Goal: Contribute content: Contribute content

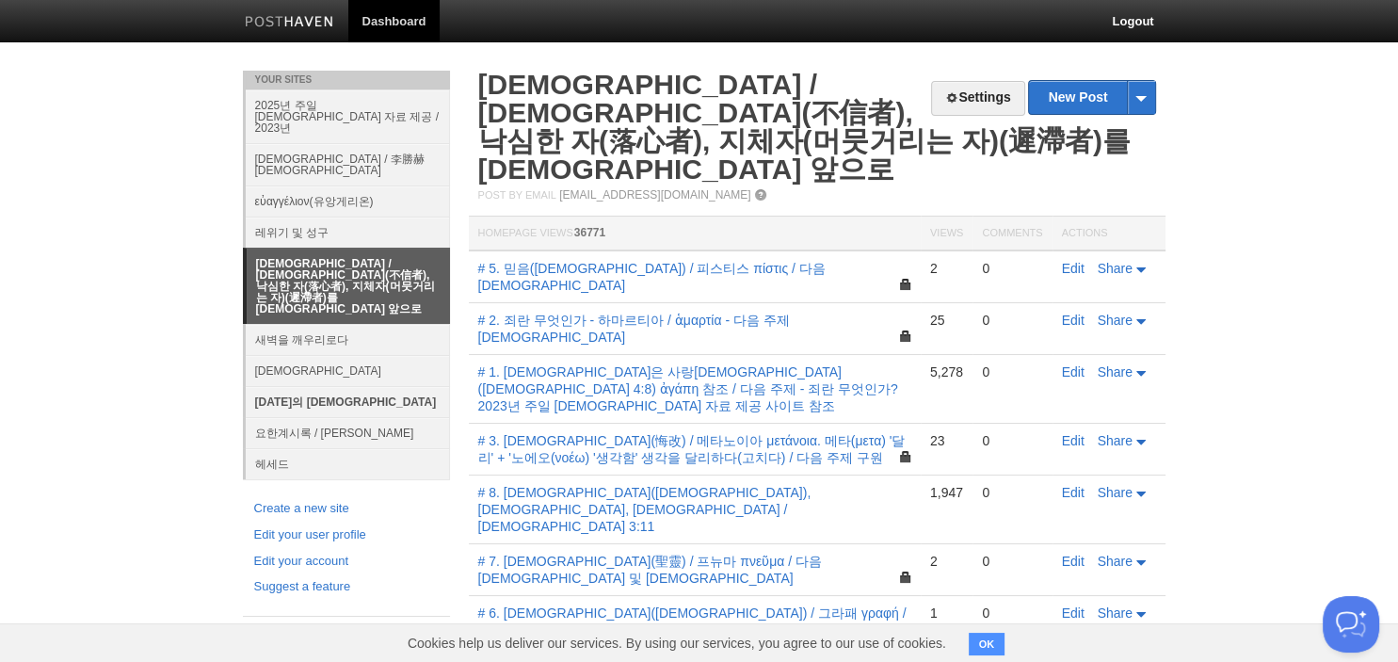
click at [306, 386] on link "[DATE]의 [DEMOGRAPHIC_DATA]" at bounding box center [348, 401] width 204 height 31
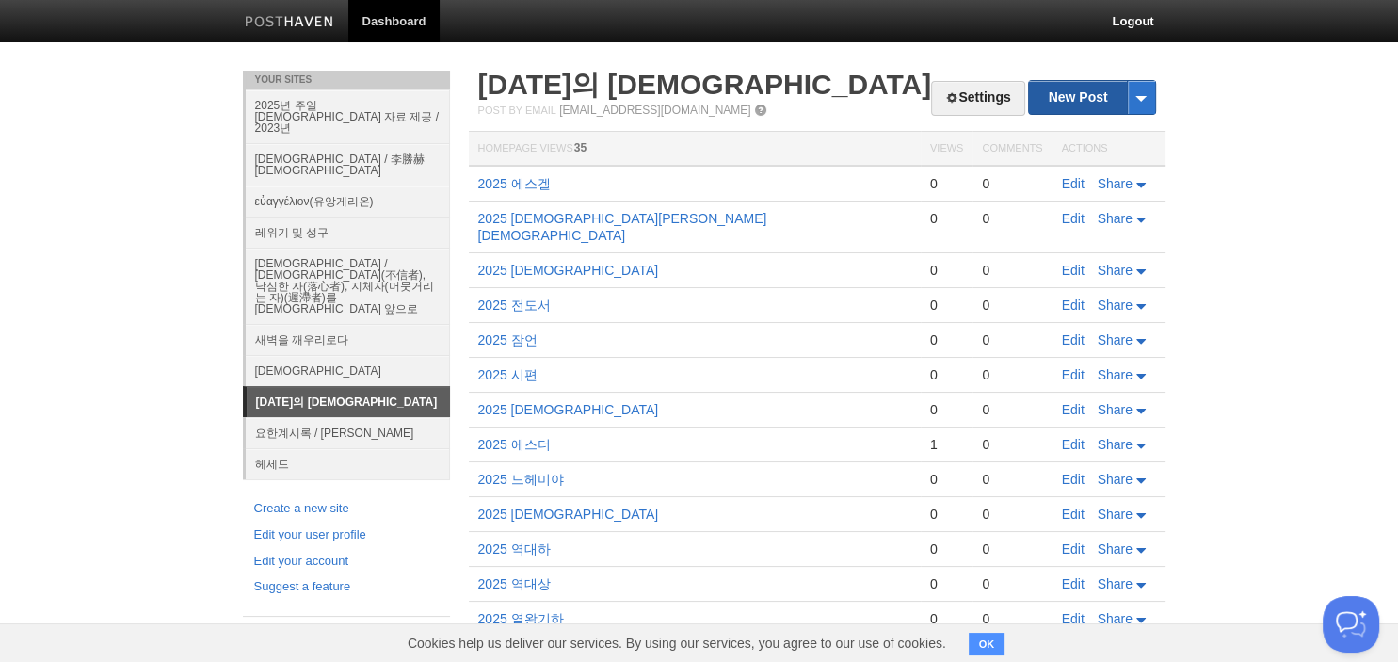
click at [1072, 101] on link "New Post" at bounding box center [1091, 97] width 125 height 33
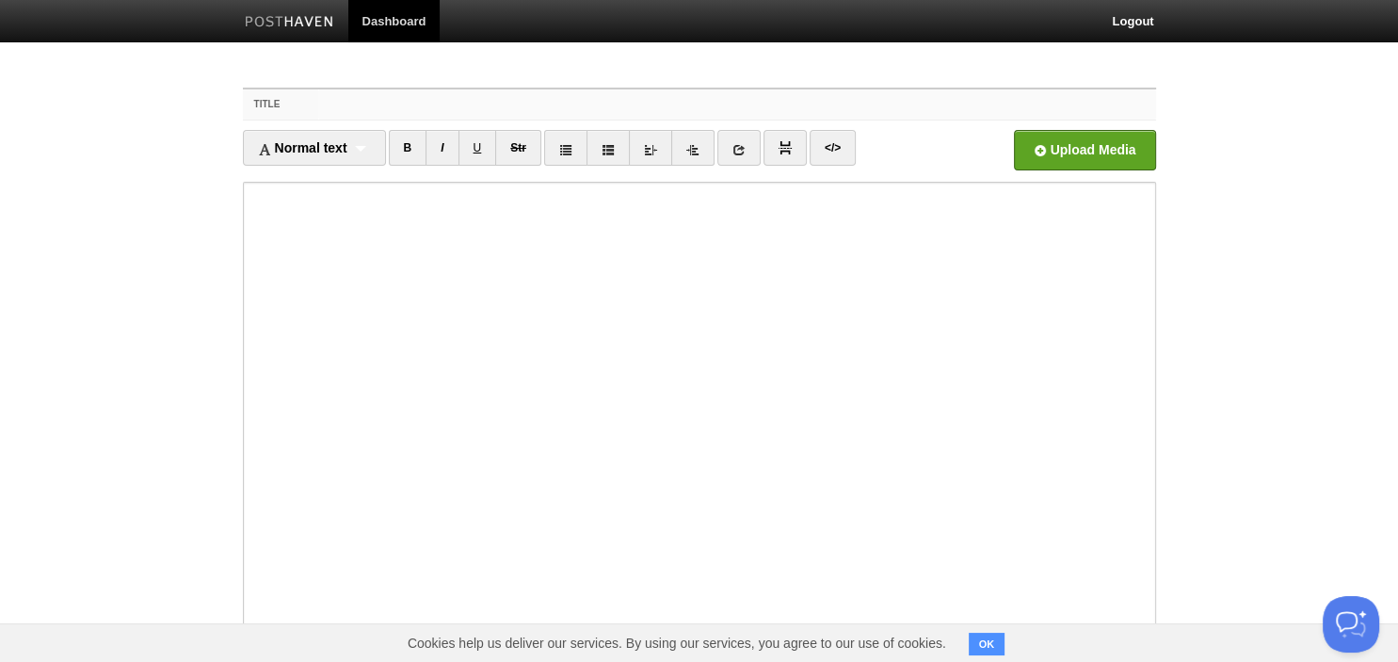
click at [683, 107] on input "Title" at bounding box center [736, 104] width 837 height 30
type input "2025 [PERSON_NAME]"
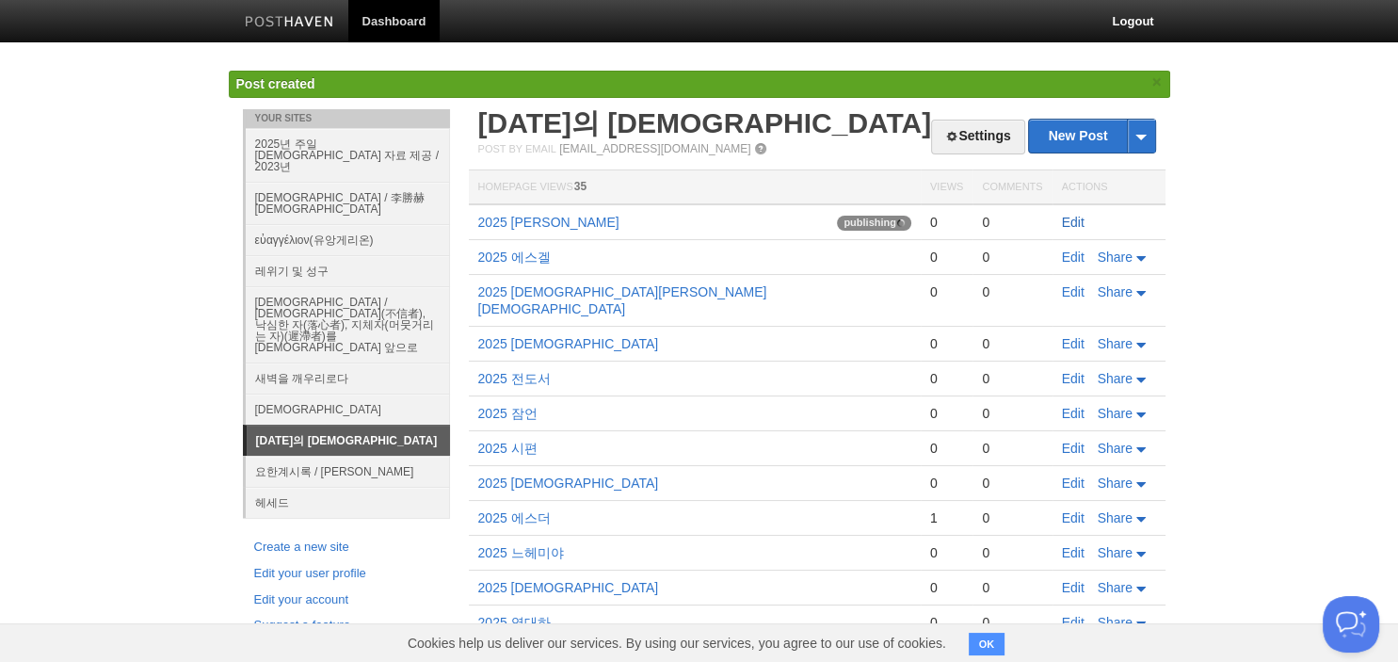
click at [1066, 217] on link "Edit" at bounding box center [1073, 222] width 23 height 15
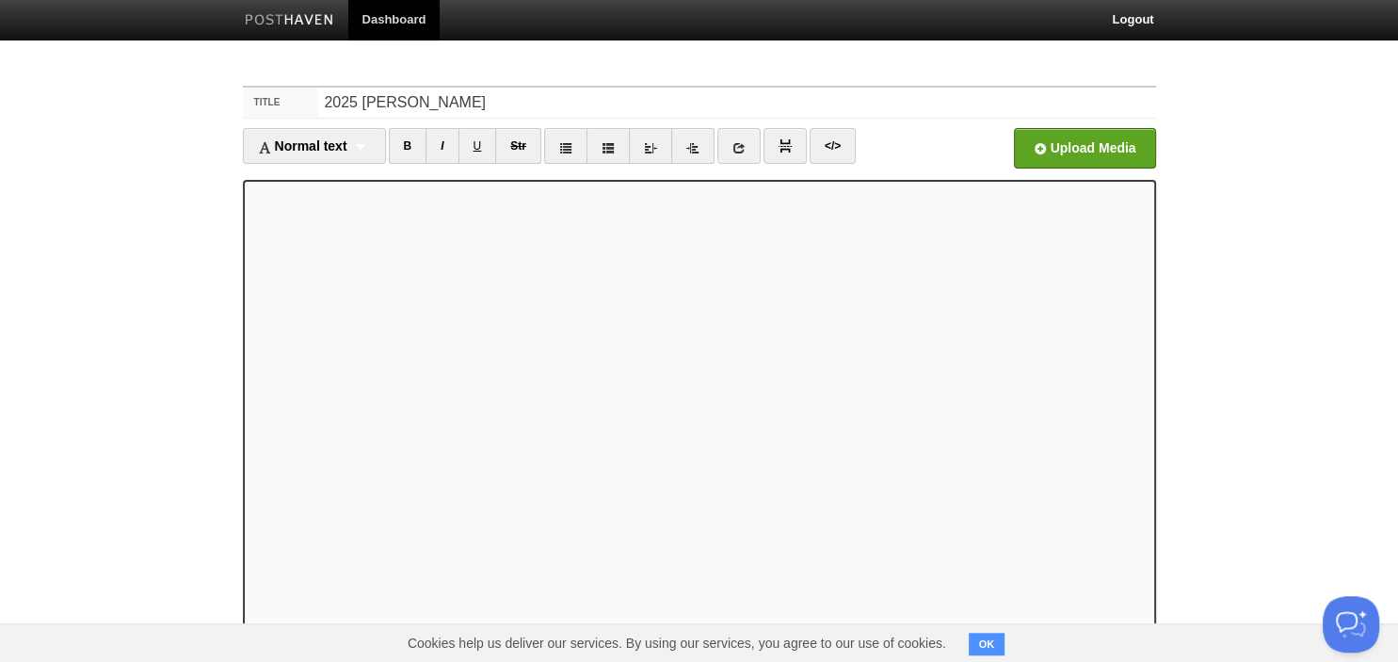
scroll to position [114, 0]
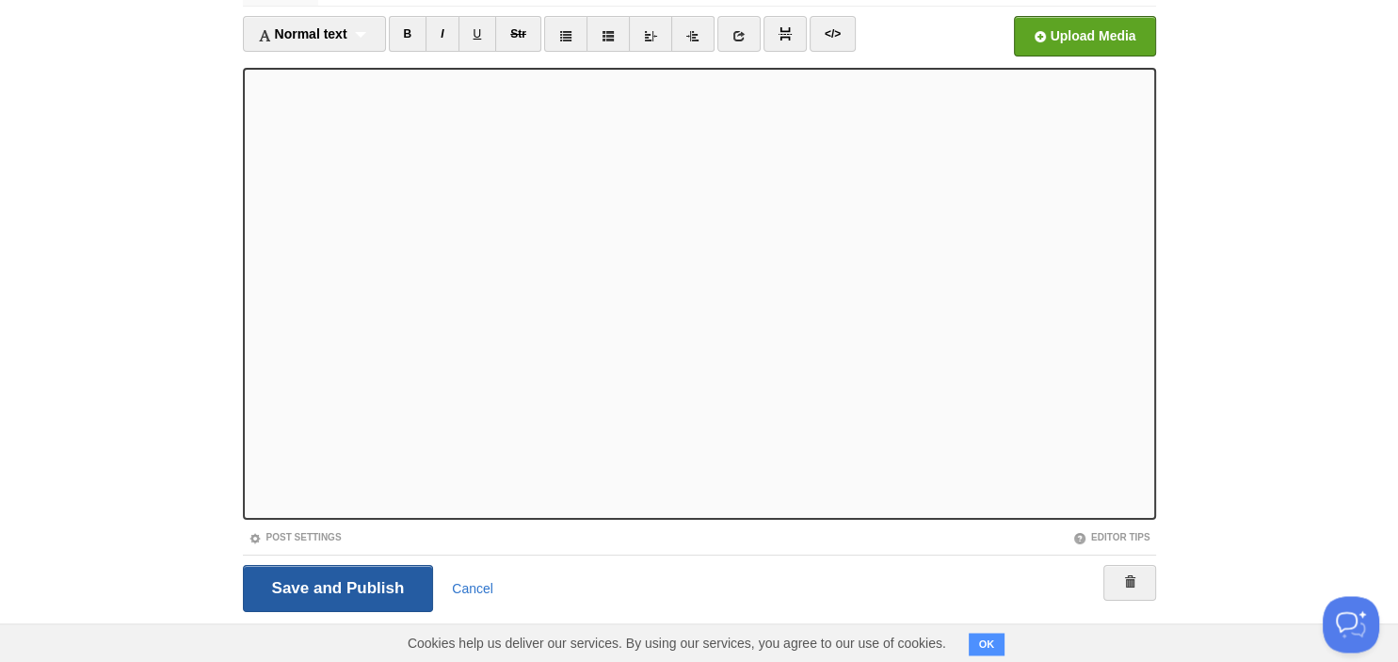
click at [376, 580] on input "Save and Publish" at bounding box center [338, 588] width 191 height 47
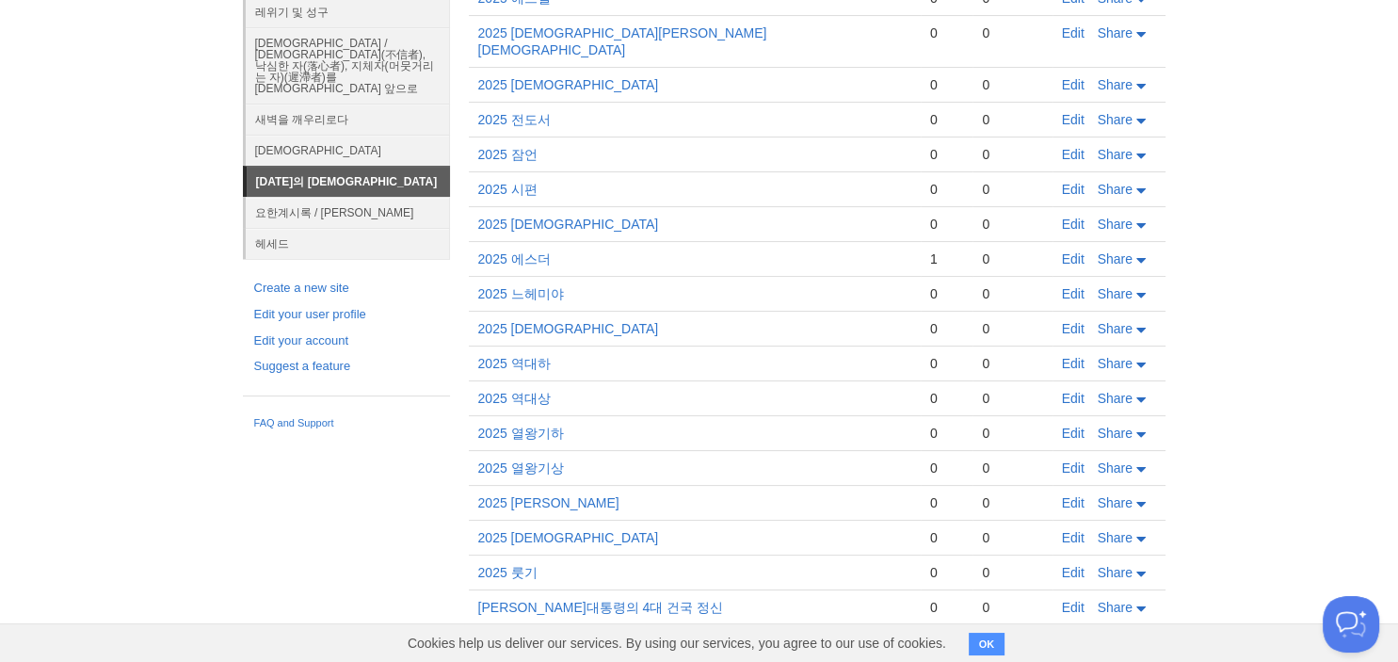
scroll to position [300, 0]
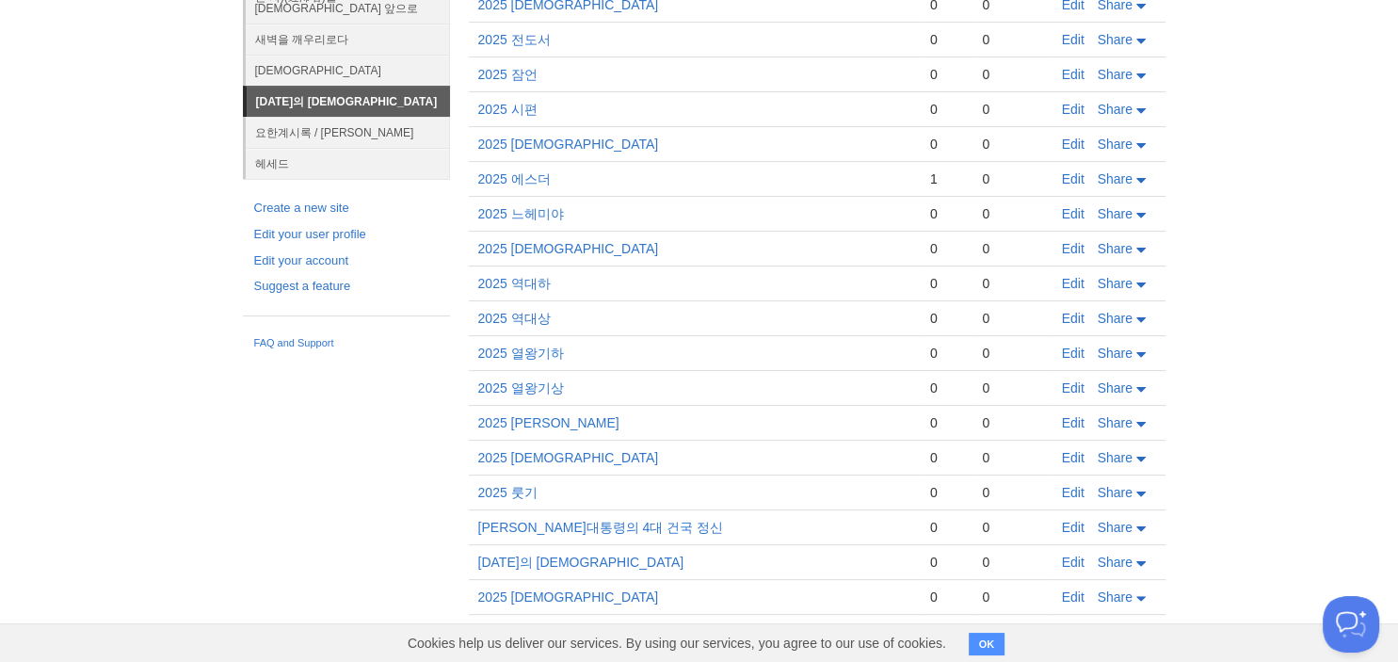
click at [137, 260] on body "Dashboard Logout Post created × Post saved × Your Sites 2025년 주일 설교 자료 제공 / 202…" at bounding box center [699, 531] width 1398 height 1662
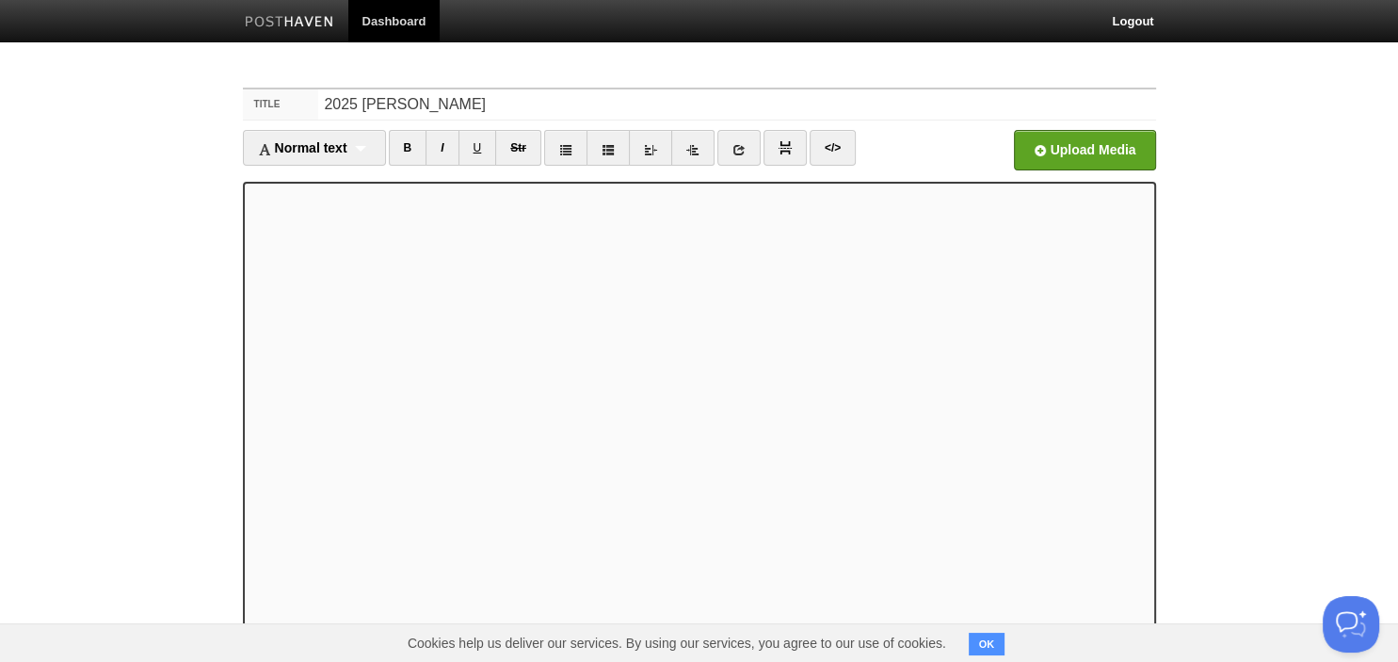
click at [948, 73] on div "Title 2025 다니엘 Normal text Normal text Heading 1 Heading 2 Heading 3 B I U Str" at bounding box center [699, 434] width 941 height 726
